Goal: Navigation & Orientation: Find specific page/section

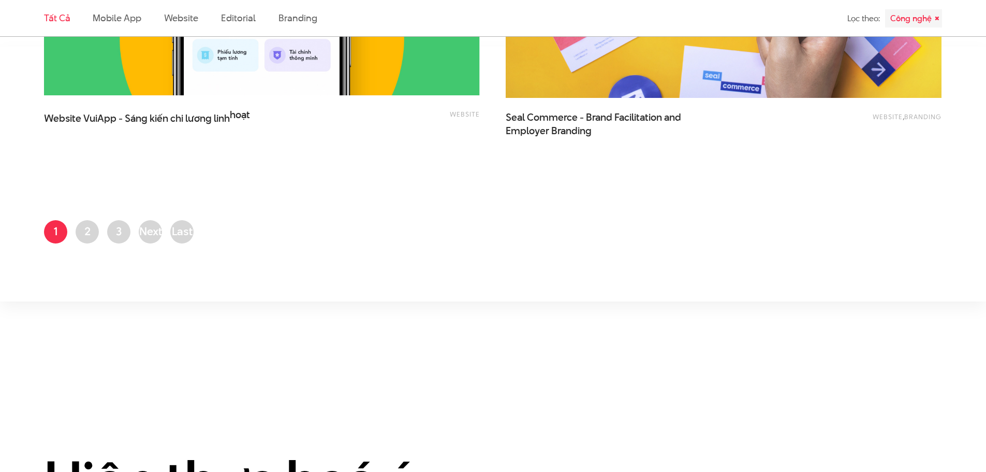
scroll to position [2589, 0]
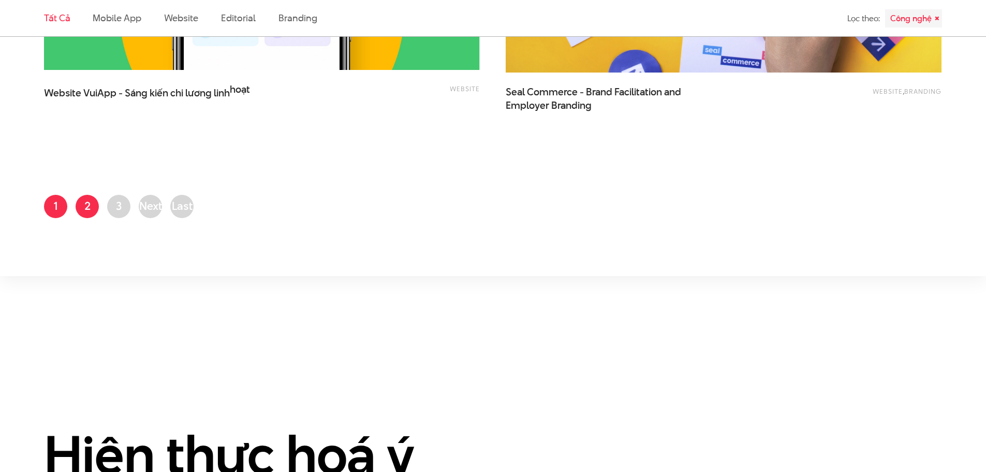
click at [91, 205] on link "Trang 2" at bounding box center [87, 206] width 23 height 23
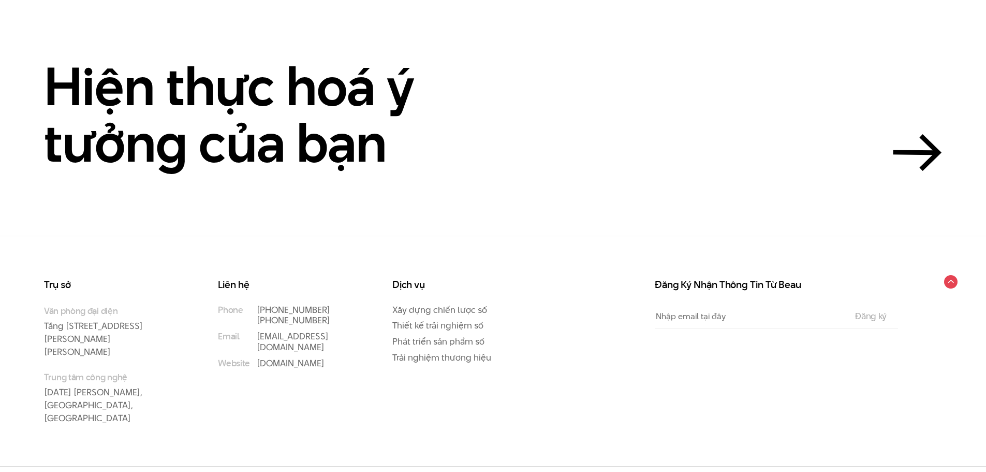
scroll to position [725, 0]
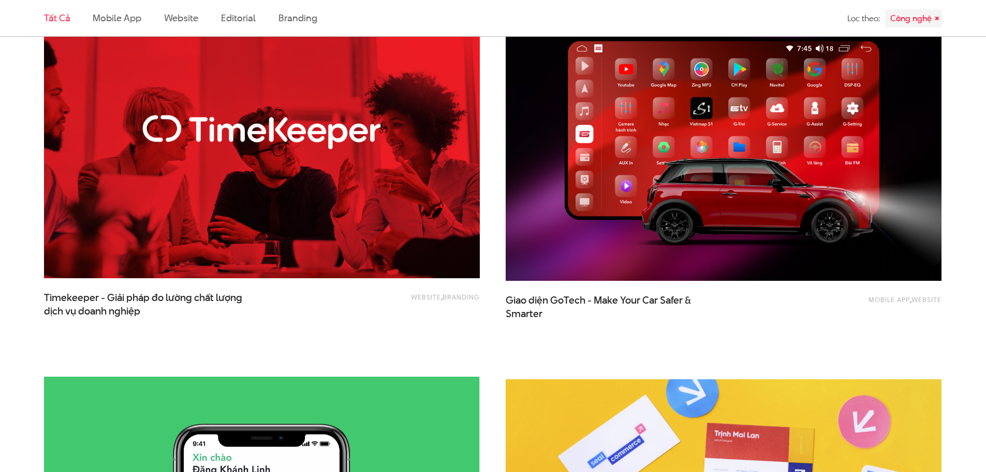
scroll to position [2020, 0]
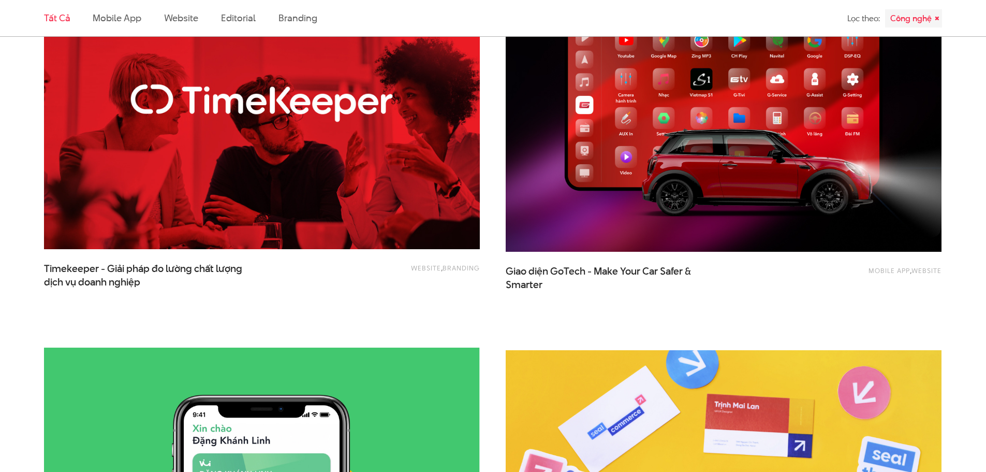
click at [336, 220] on img at bounding box center [262, 104] width 480 height 322
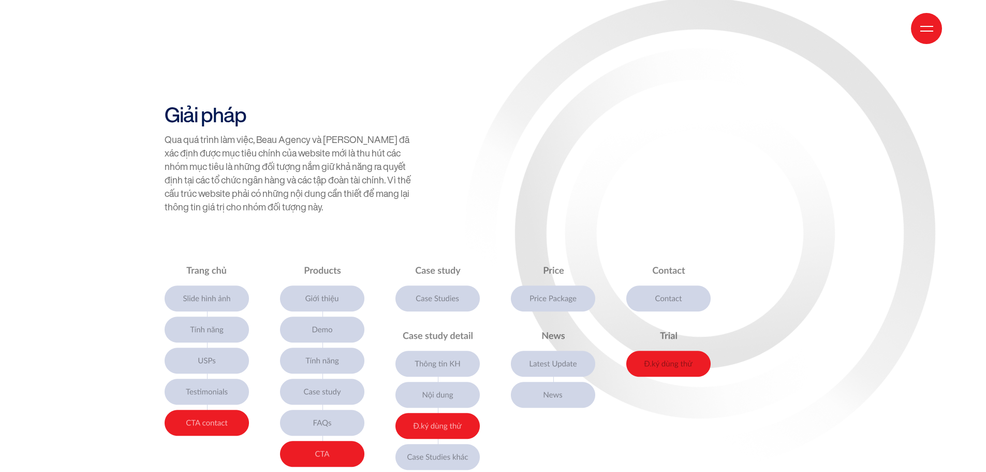
scroll to position [3936, 0]
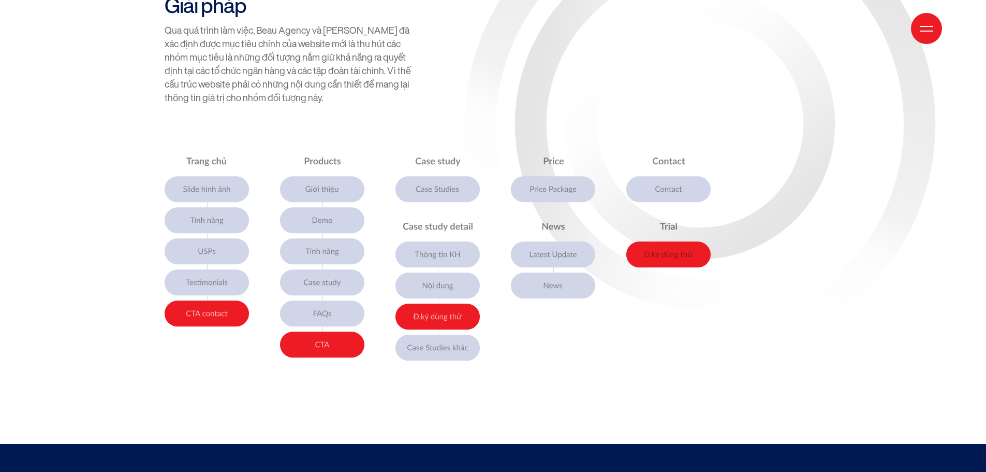
click at [588, 256] on img at bounding box center [438, 257] width 546 height 207
click at [564, 227] on img at bounding box center [438, 257] width 546 height 207
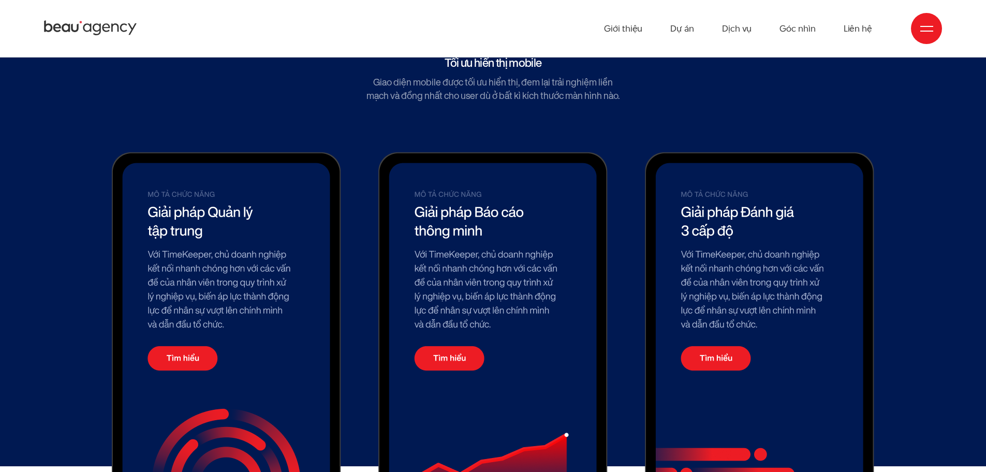
scroll to position [6835, 0]
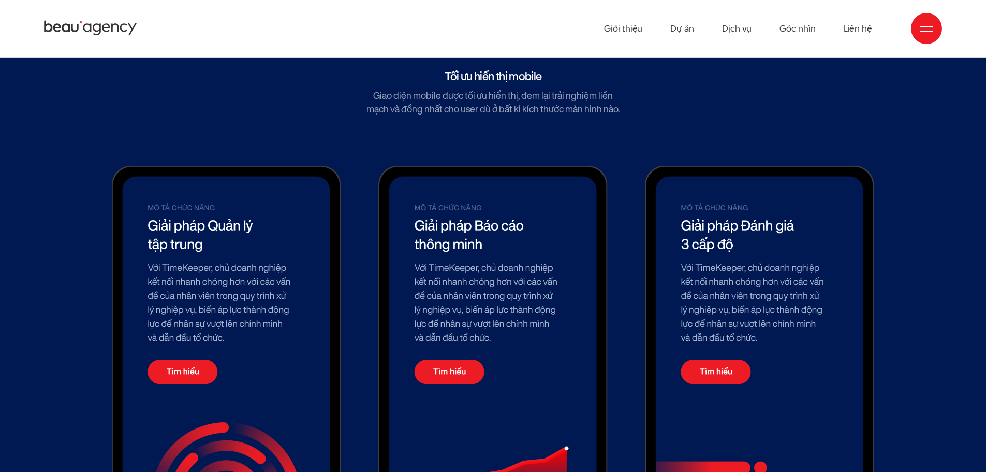
click at [503, 233] on img at bounding box center [493, 391] width 229 height 451
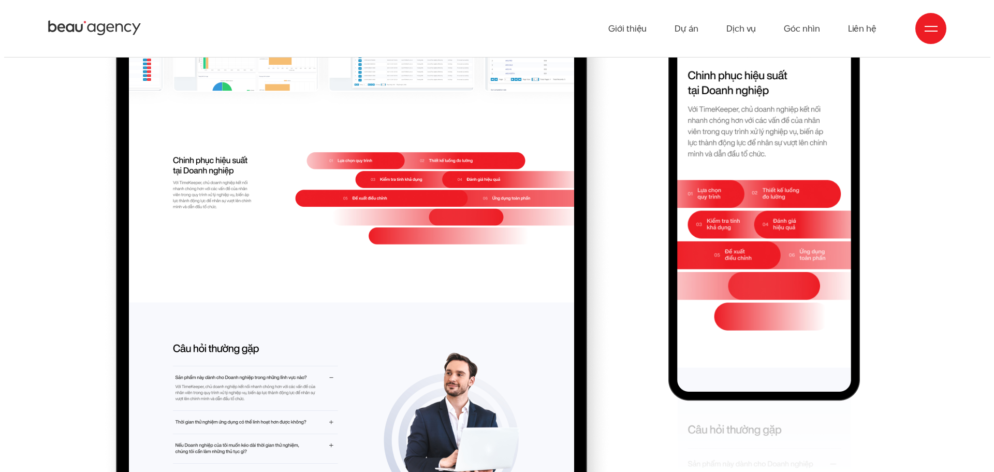
scroll to position [8535, 0]
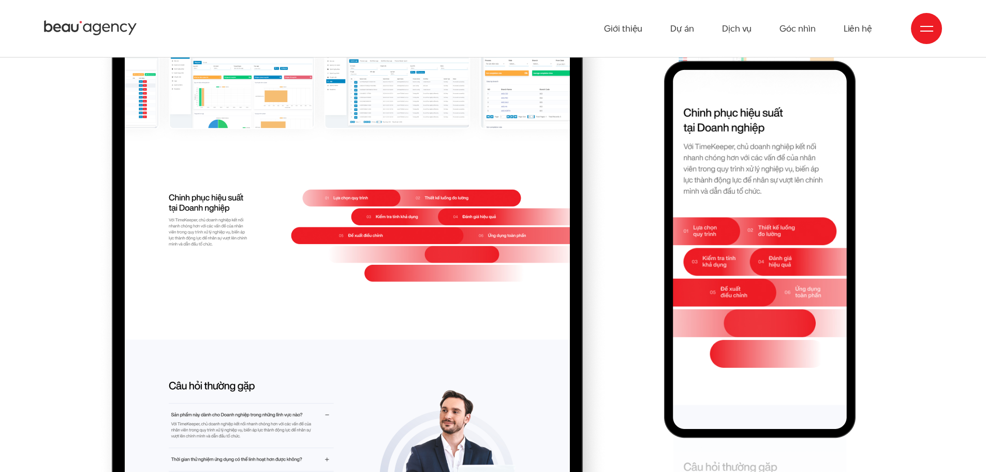
click at [941, 31] on div at bounding box center [926, 28] width 31 height 31
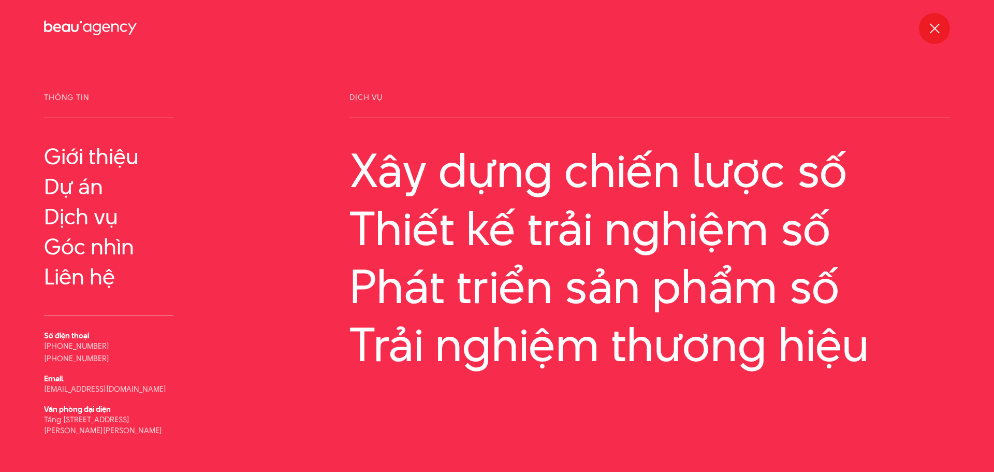
click at [936, 31] on div at bounding box center [934, 28] width 13 height 13
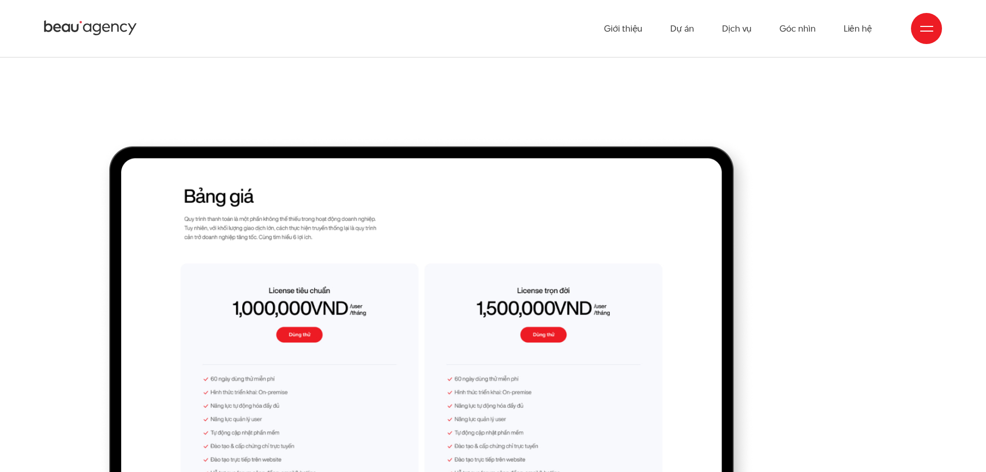
scroll to position [7396, 0]
